Goal: Task Accomplishment & Management: Complete application form

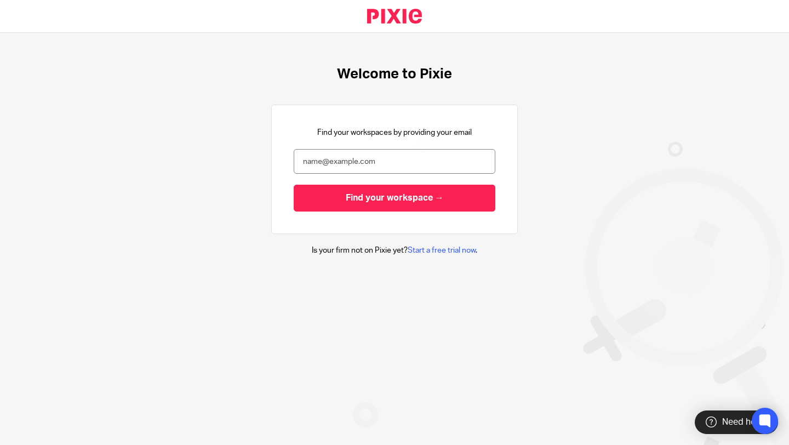
click at [306, 165] on input "email" at bounding box center [395, 161] width 202 height 25
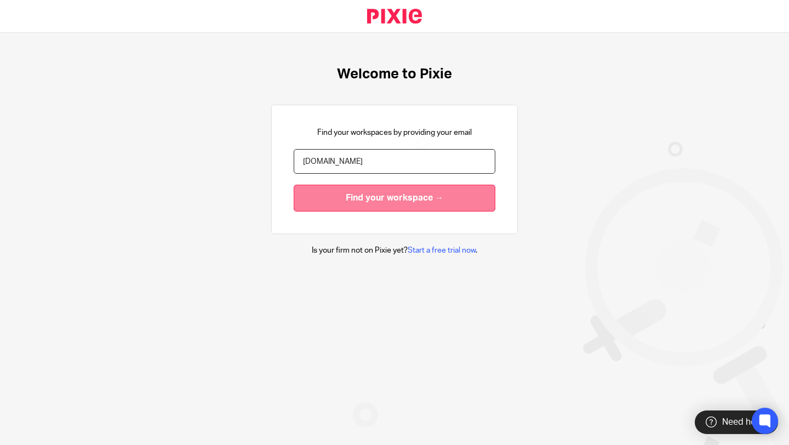
click at [343, 199] on input "Find your workspace →" at bounding box center [395, 198] width 202 height 27
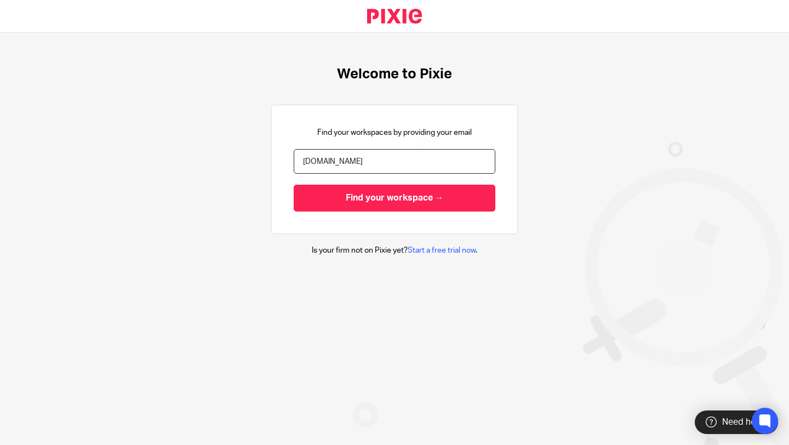
click at [329, 162] on input "[DOMAIN_NAME]" at bounding box center [395, 161] width 202 height 25
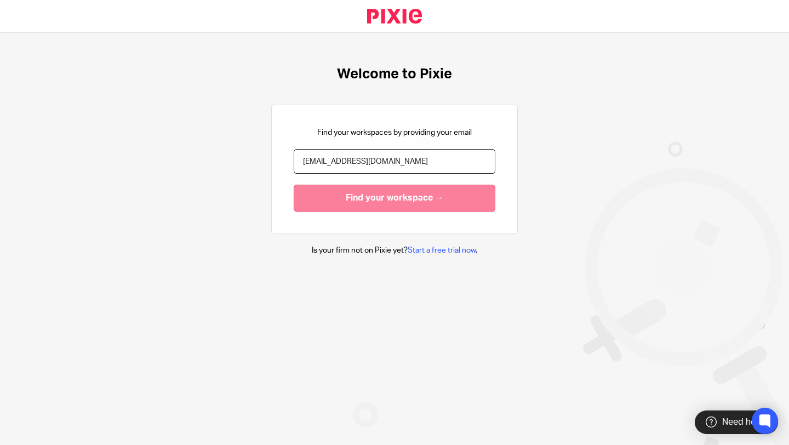
type input "[EMAIL_ADDRESS][DOMAIN_NAME]"
click at [335, 188] on input "Find your workspace →" at bounding box center [395, 198] width 202 height 27
